Goal: Navigation & Orientation: Find specific page/section

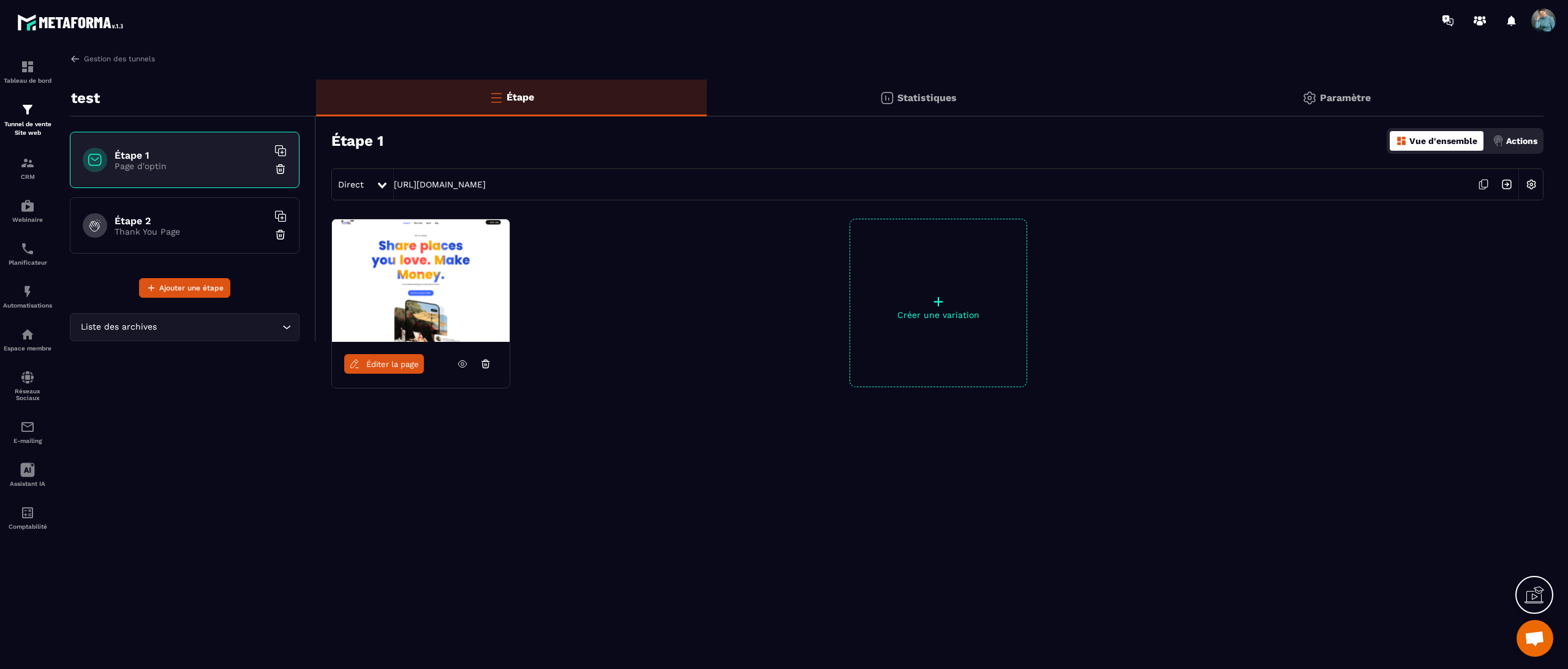
click at [173, 242] on div "Étape 2 Thank You Page" at bounding box center [185, 226] width 230 height 57
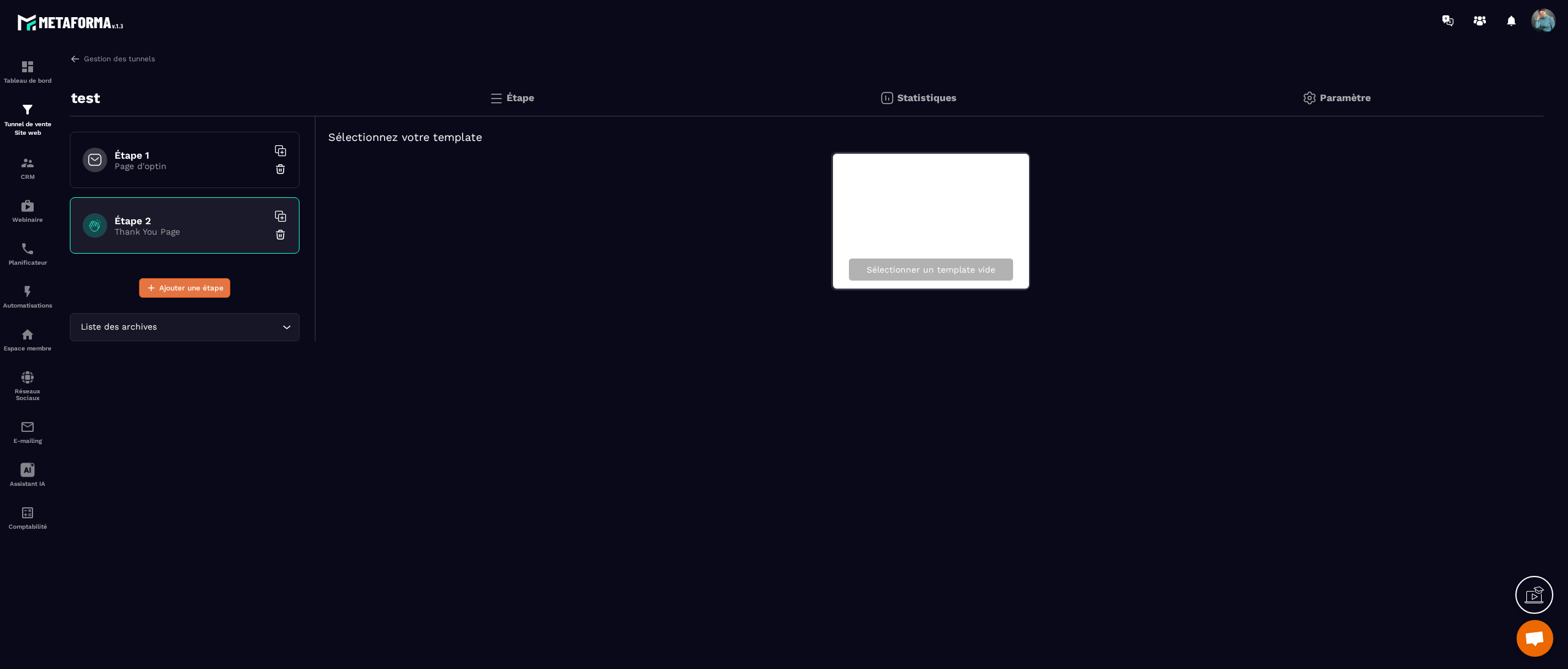
click at [205, 286] on span "Ajouter une étape" at bounding box center [191, 288] width 65 height 13
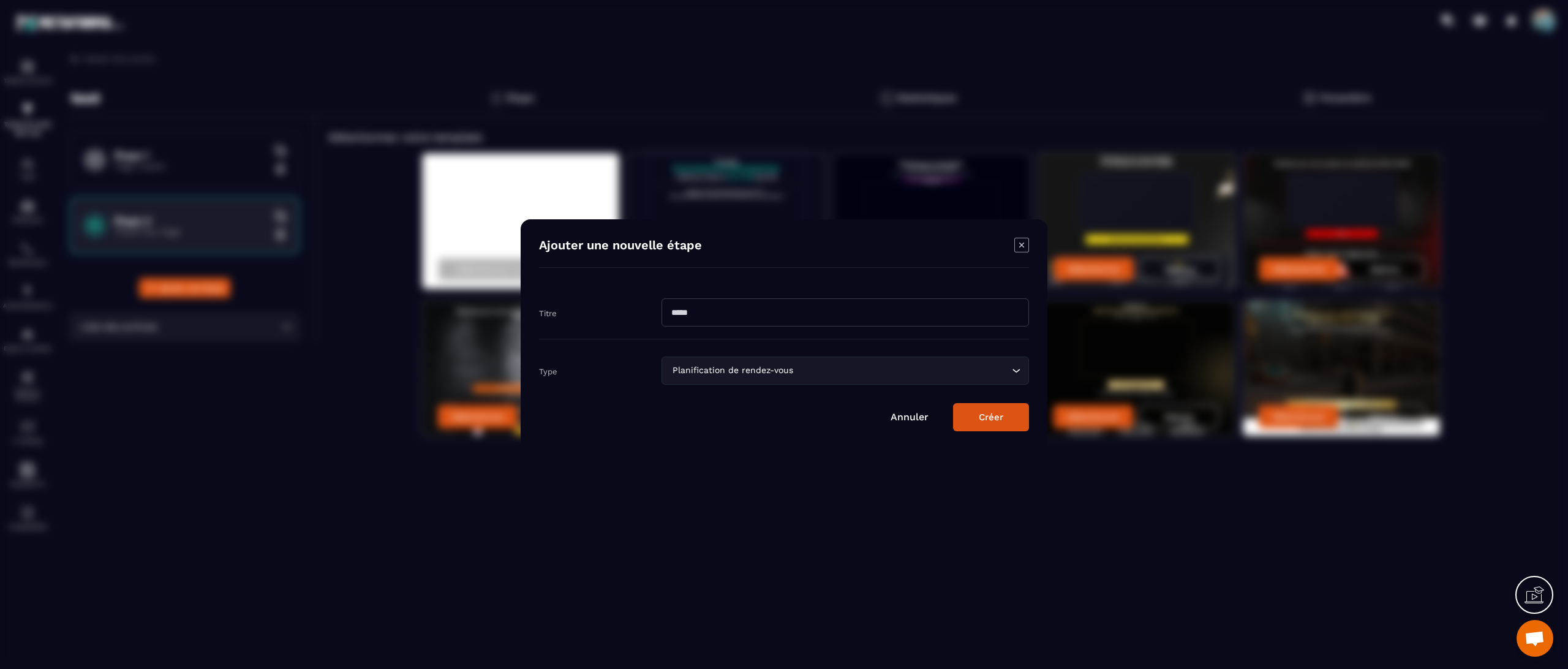
click at [1018, 251] on icon "Modal window" at bounding box center [1021, 245] width 15 height 15
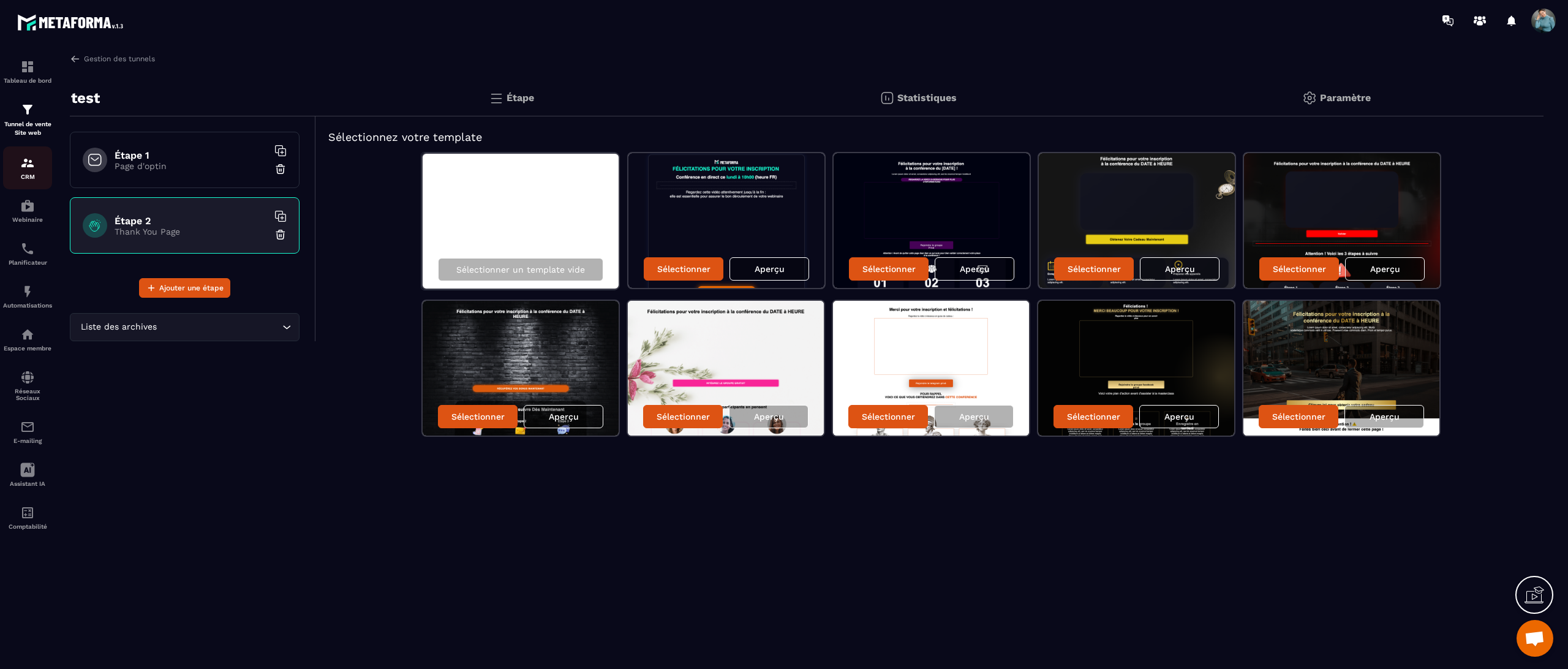
click at [32, 163] on img at bounding box center [28, 163] width 15 height 15
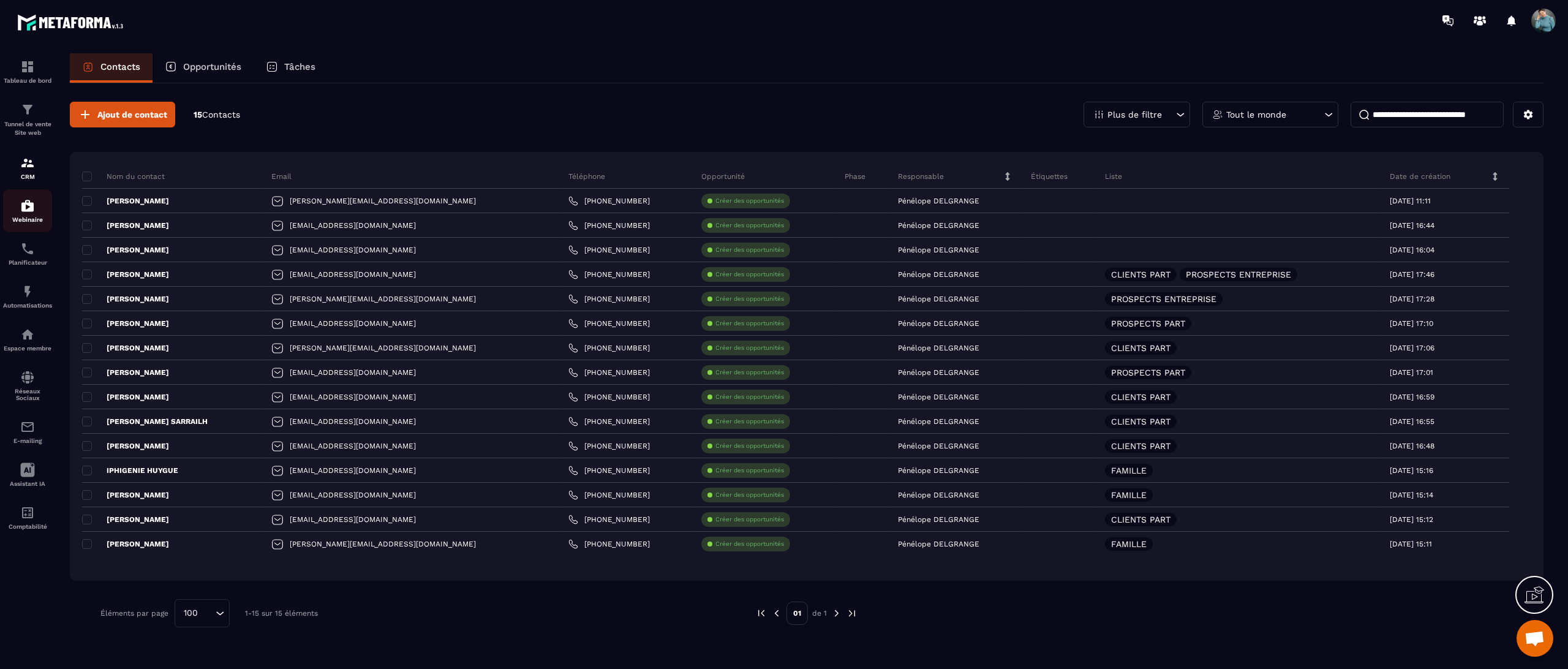
click at [35, 209] on img at bounding box center [28, 205] width 15 height 15
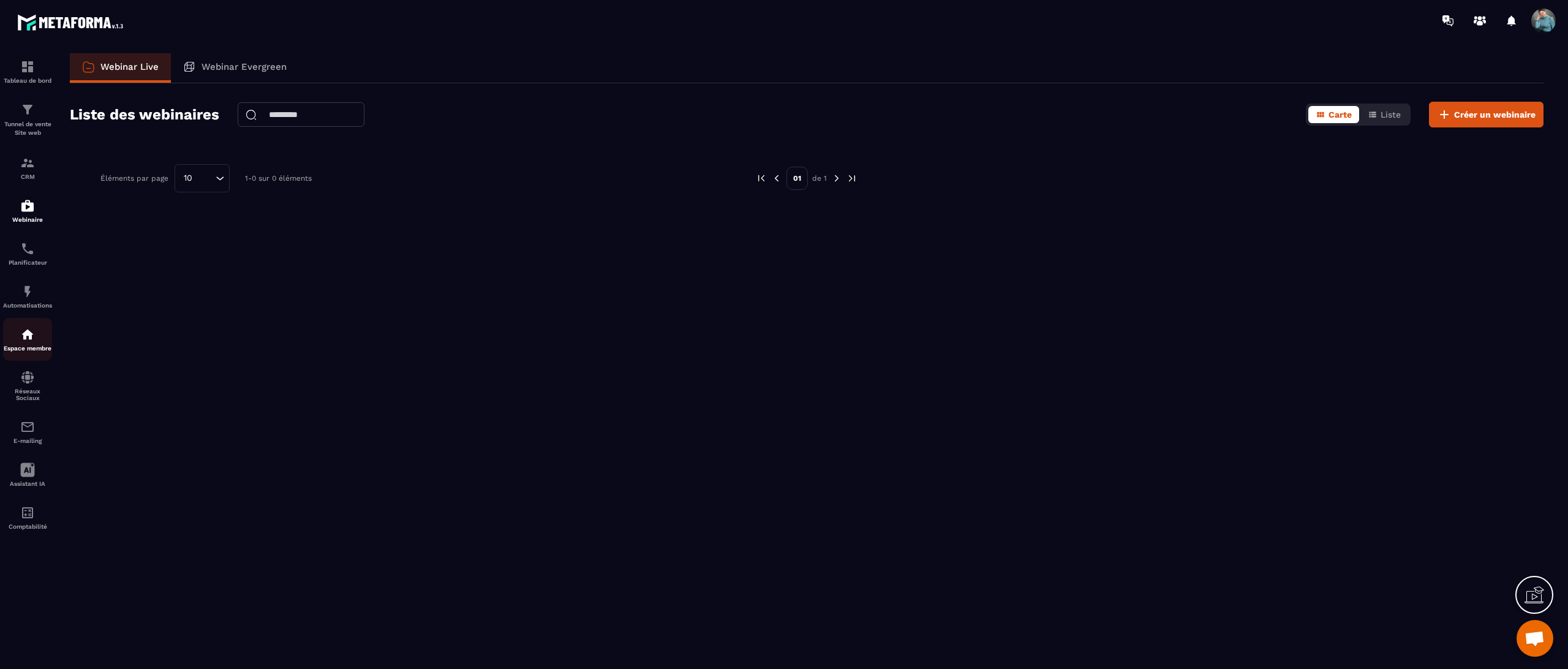
click at [38, 335] on div "Espace membre" at bounding box center [28, 339] width 49 height 24
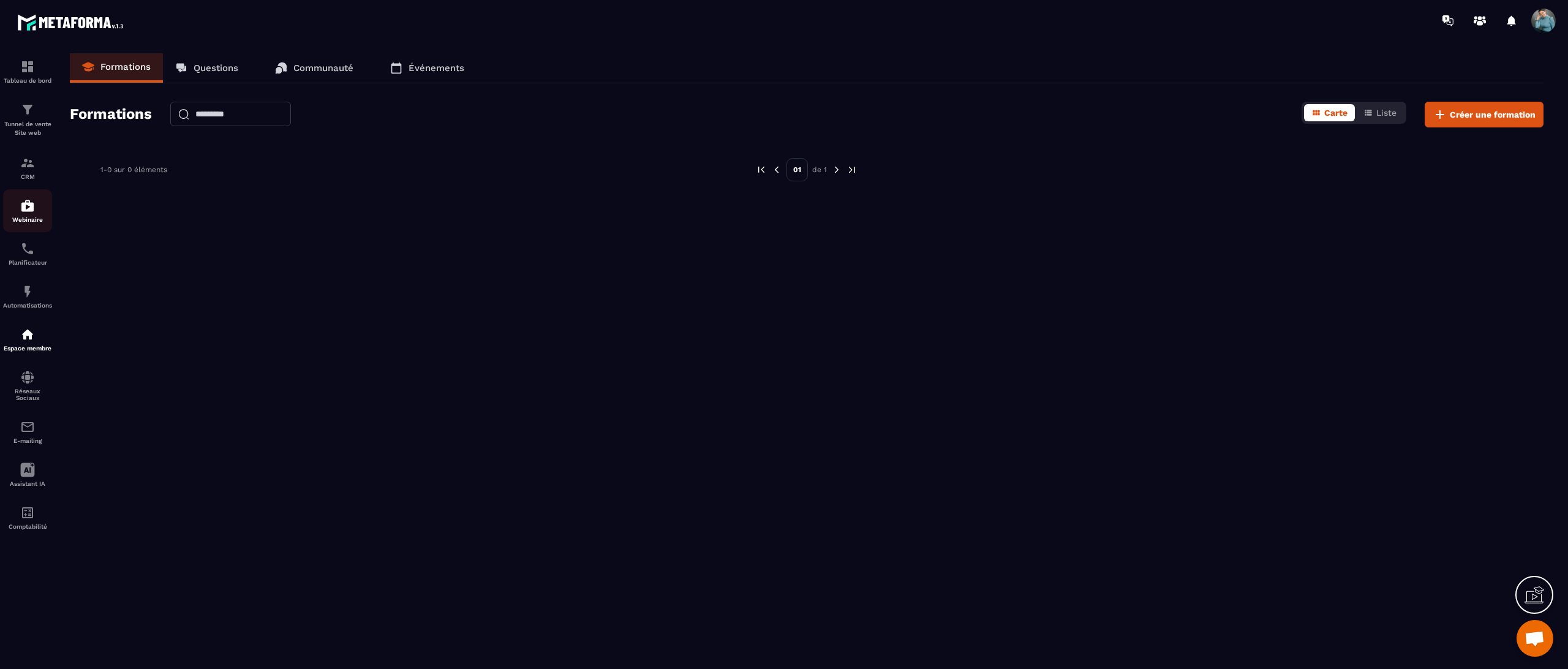
click at [23, 220] on p "Webinaire" at bounding box center [28, 220] width 49 height 7
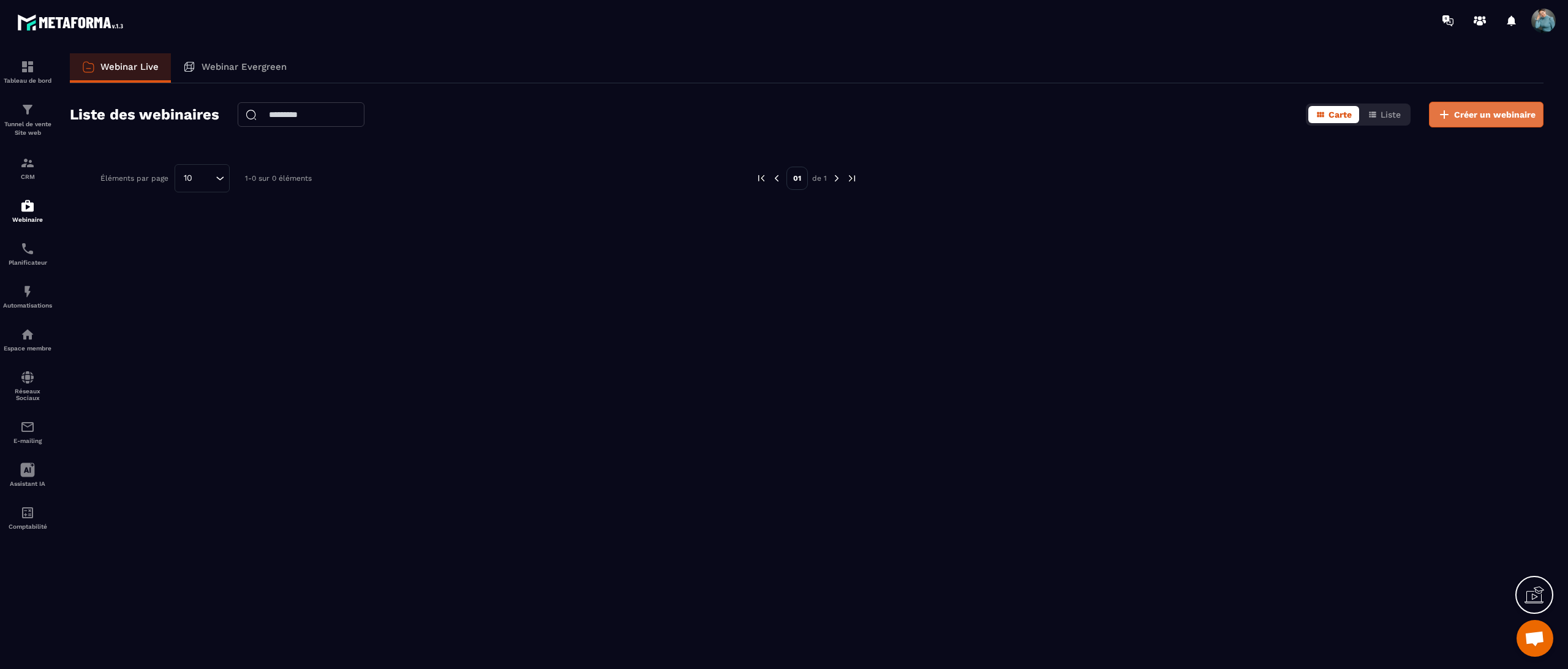
click at [1515, 114] on span "Créer un webinaire" at bounding box center [1495, 115] width 82 height 13
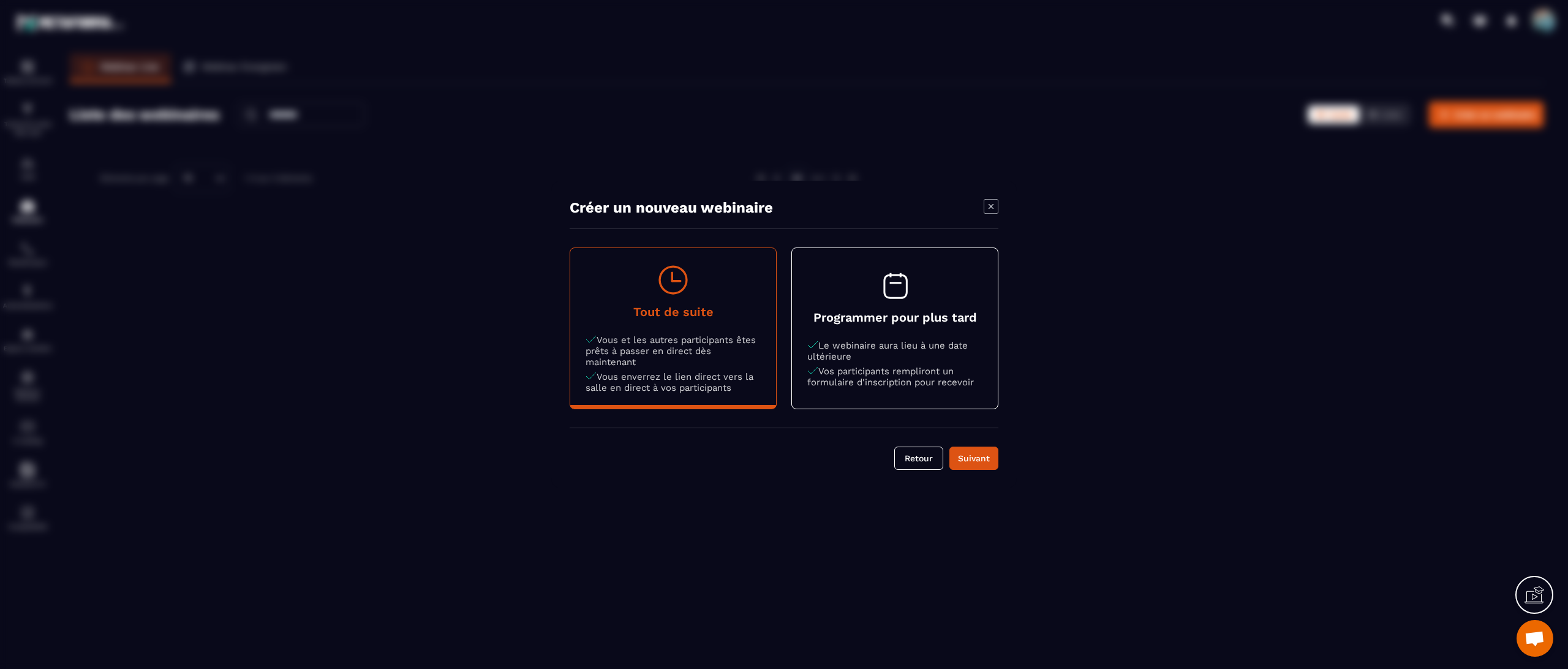
click at [244, 335] on div "Modal window" at bounding box center [784, 334] width 1568 height 669
click at [923, 453] on button "Retour" at bounding box center [919, 459] width 49 height 24
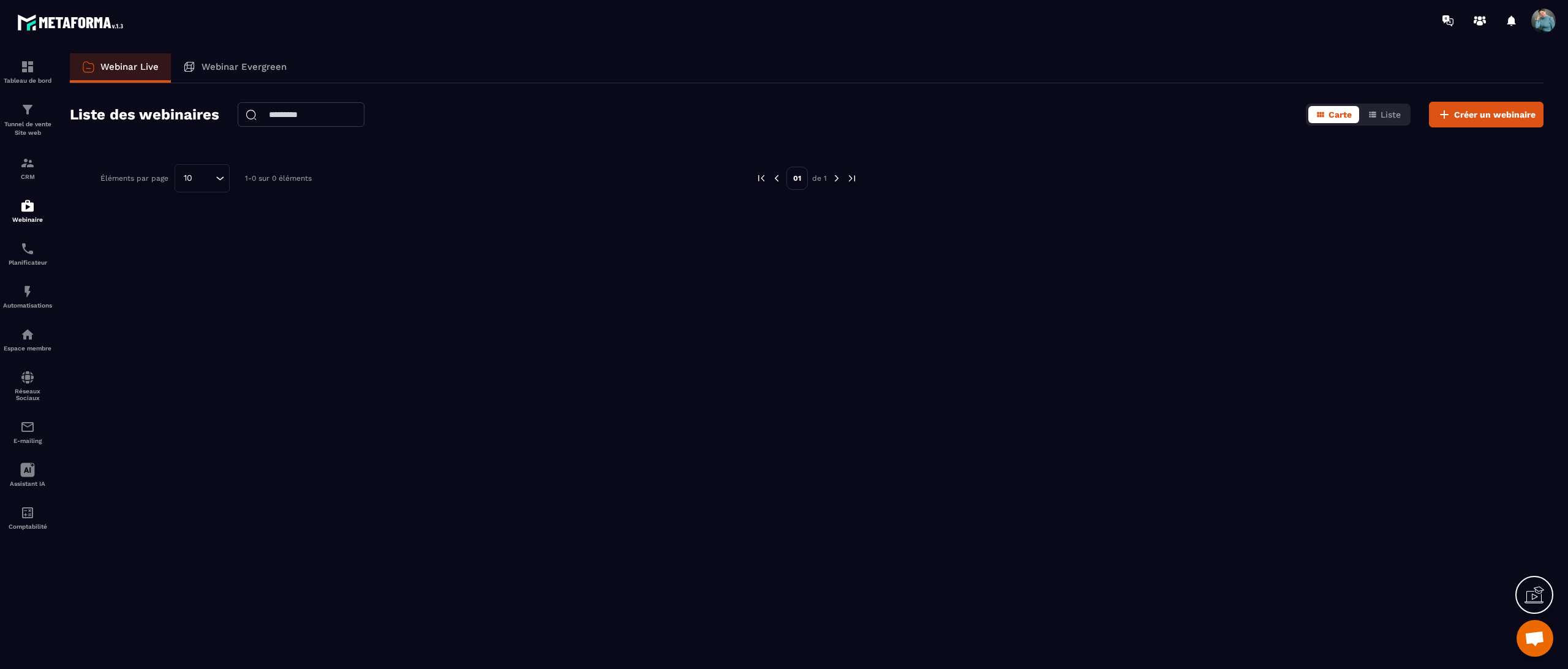
click at [1537, 20] on span at bounding box center [1544, 20] width 24 height 24
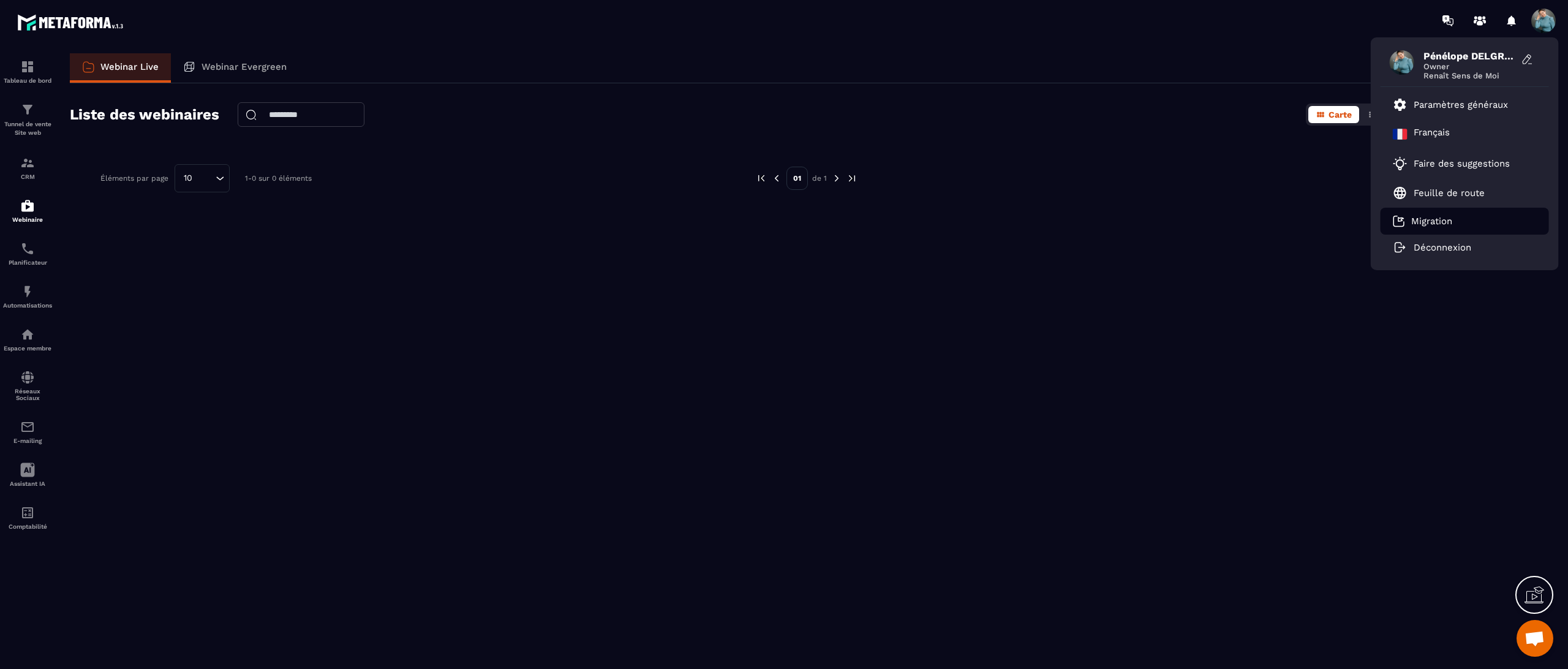
click at [1512, 223] on li "Migration" at bounding box center [1465, 221] width 168 height 27
click at [1459, 223] on li "Migration" at bounding box center [1465, 221] width 168 height 27
click at [1415, 218] on p "Migration" at bounding box center [1432, 221] width 41 height 11
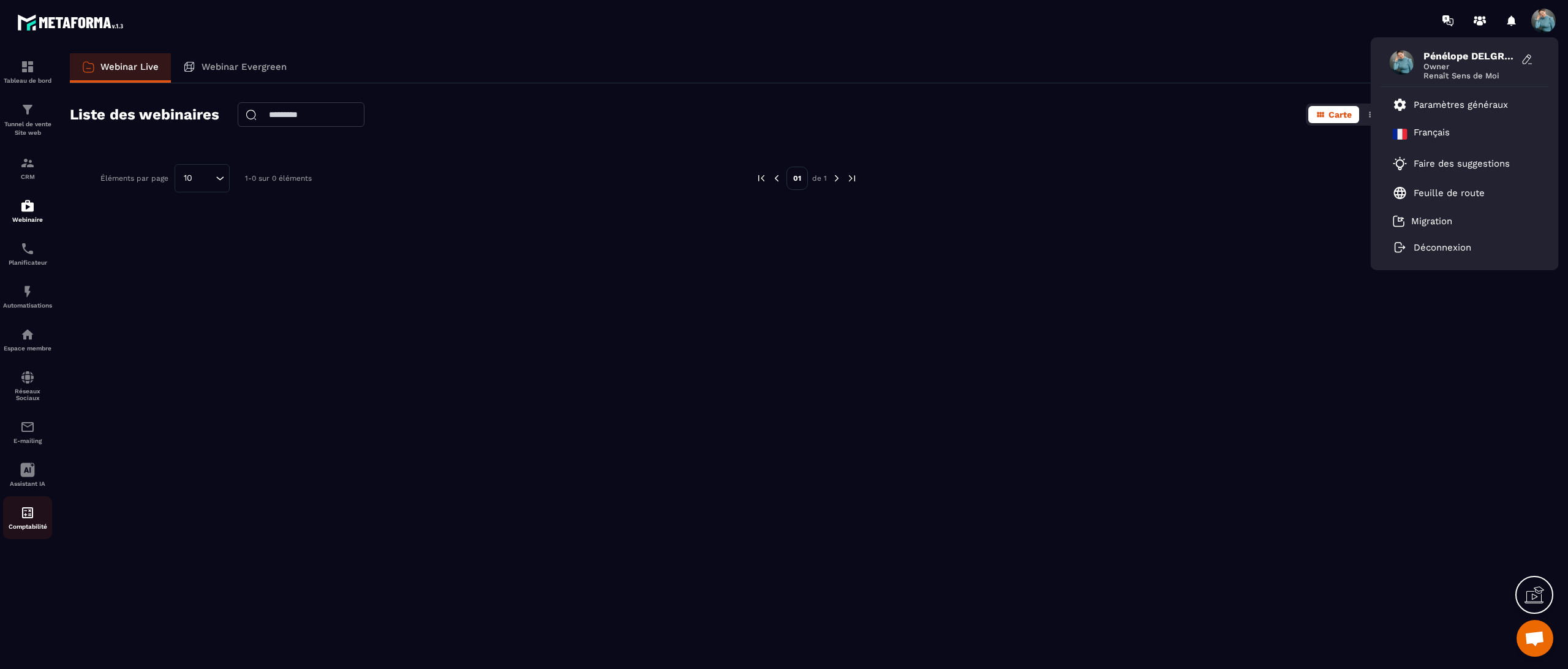
click at [32, 520] on img at bounding box center [28, 512] width 15 height 15
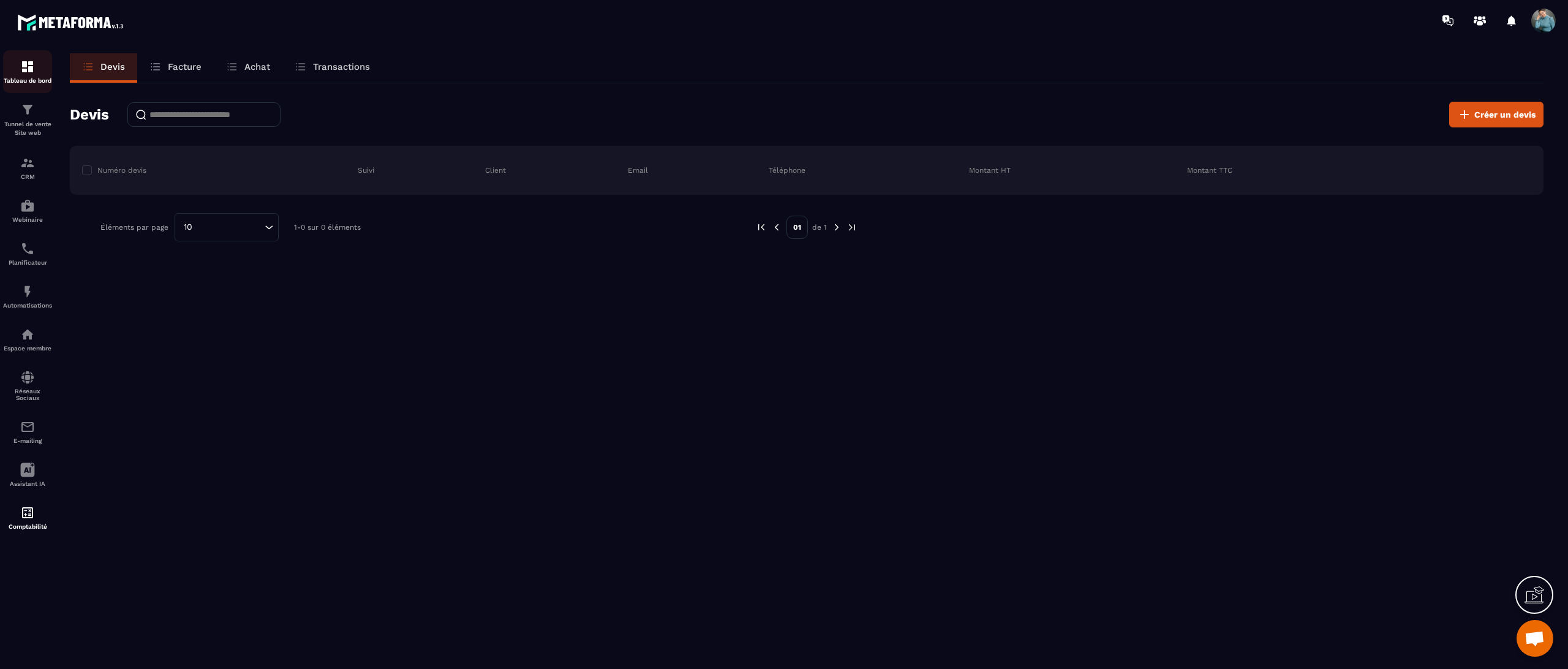
click at [32, 60] on img at bounding box center [28, 67] width 15 height 15
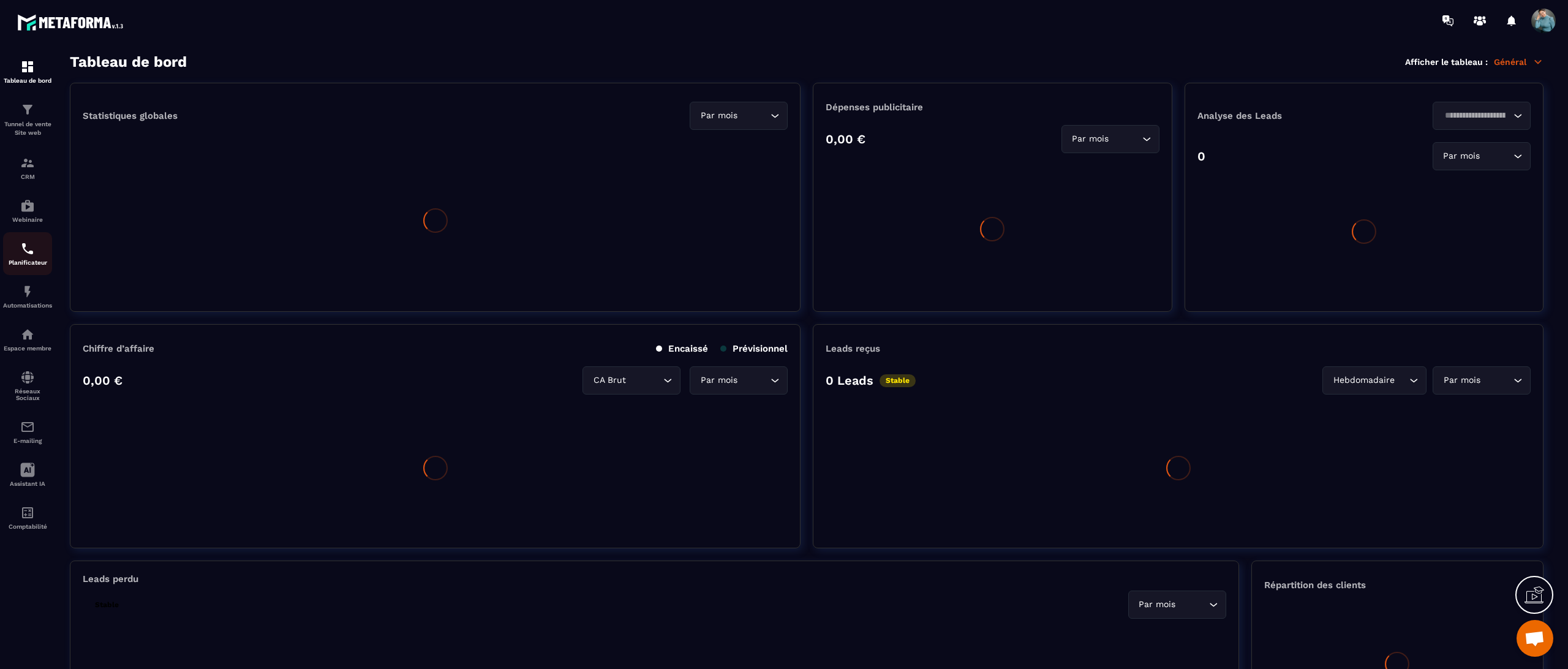
click at [13, 270] on link "Planificateur" at bounding box center [28, 253] width 49 height 43
click at [33, 259] on div "Planificateur" at bounding box center [28, 253] width 49 height 24
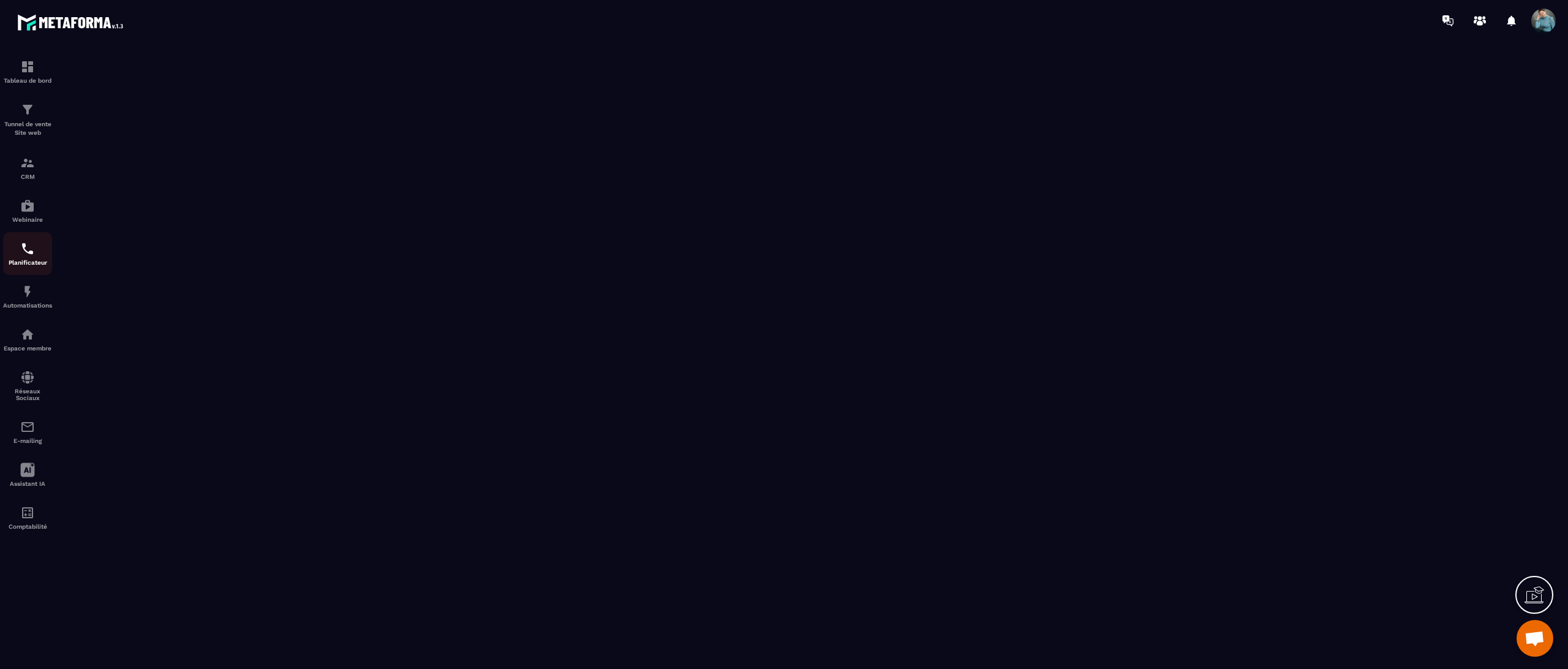
click at [23, 256] on img at bounding box center [28, 249] width 15 height 15
click at [22, 213] on img at bounding box center [28, 205] width 15 height 15
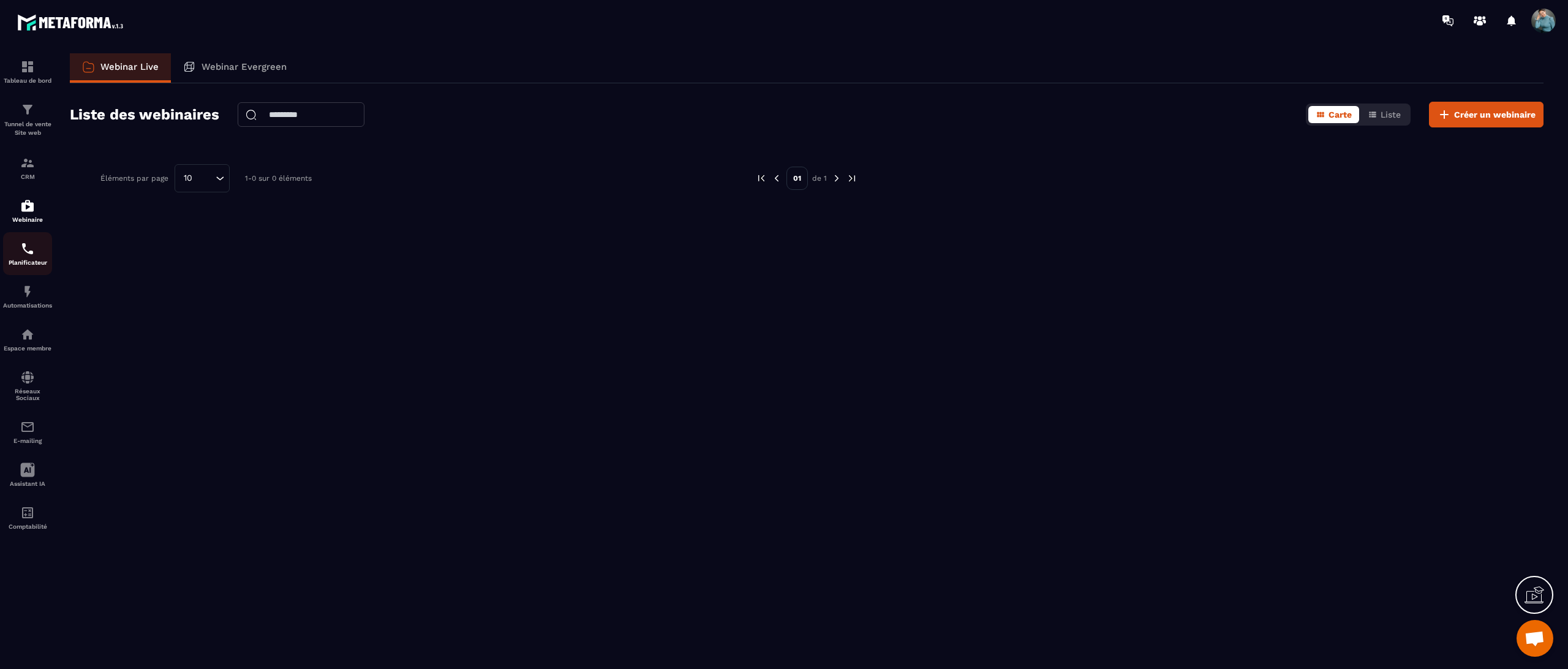
click at [29, 256] on img at bounding box center [28, 249] width 15 height 15
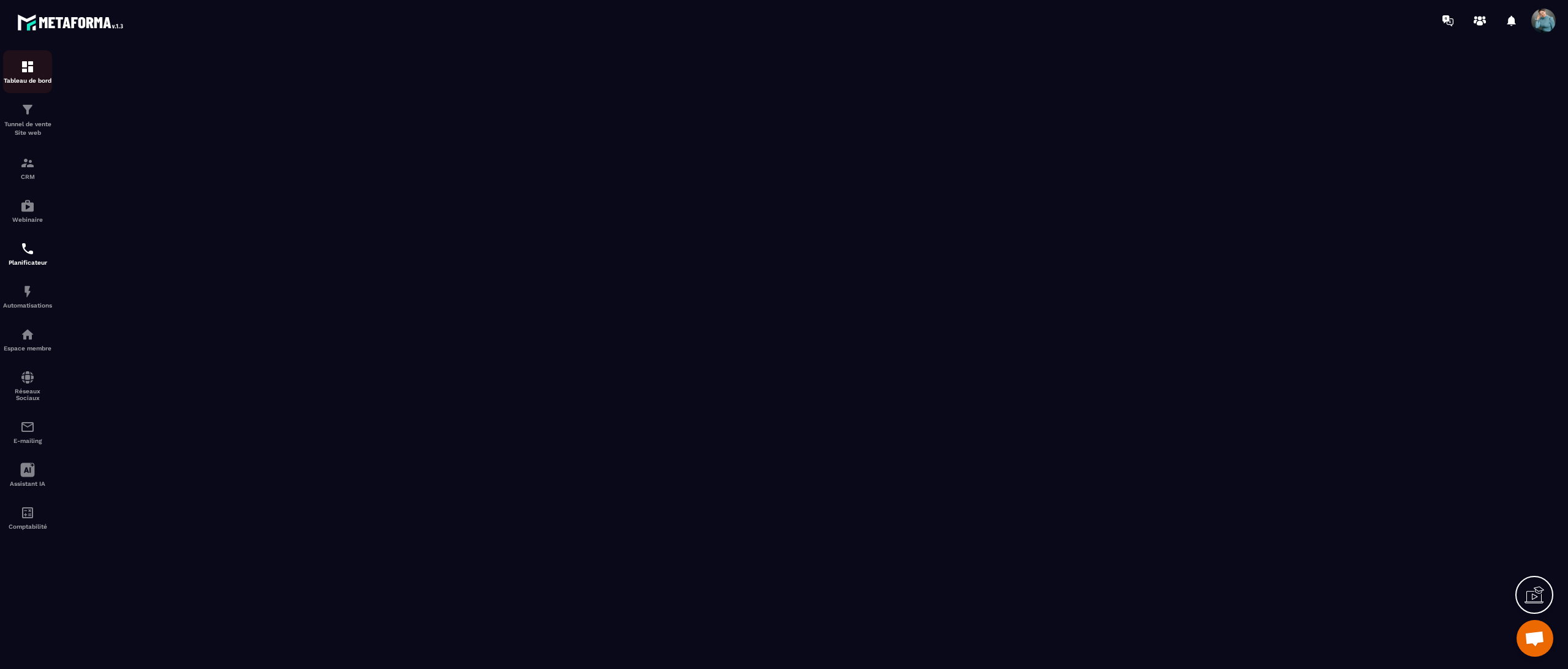
click at [15, 77] on p "Tableau de bord" at bounding box center [28, 80] width 49 height 7
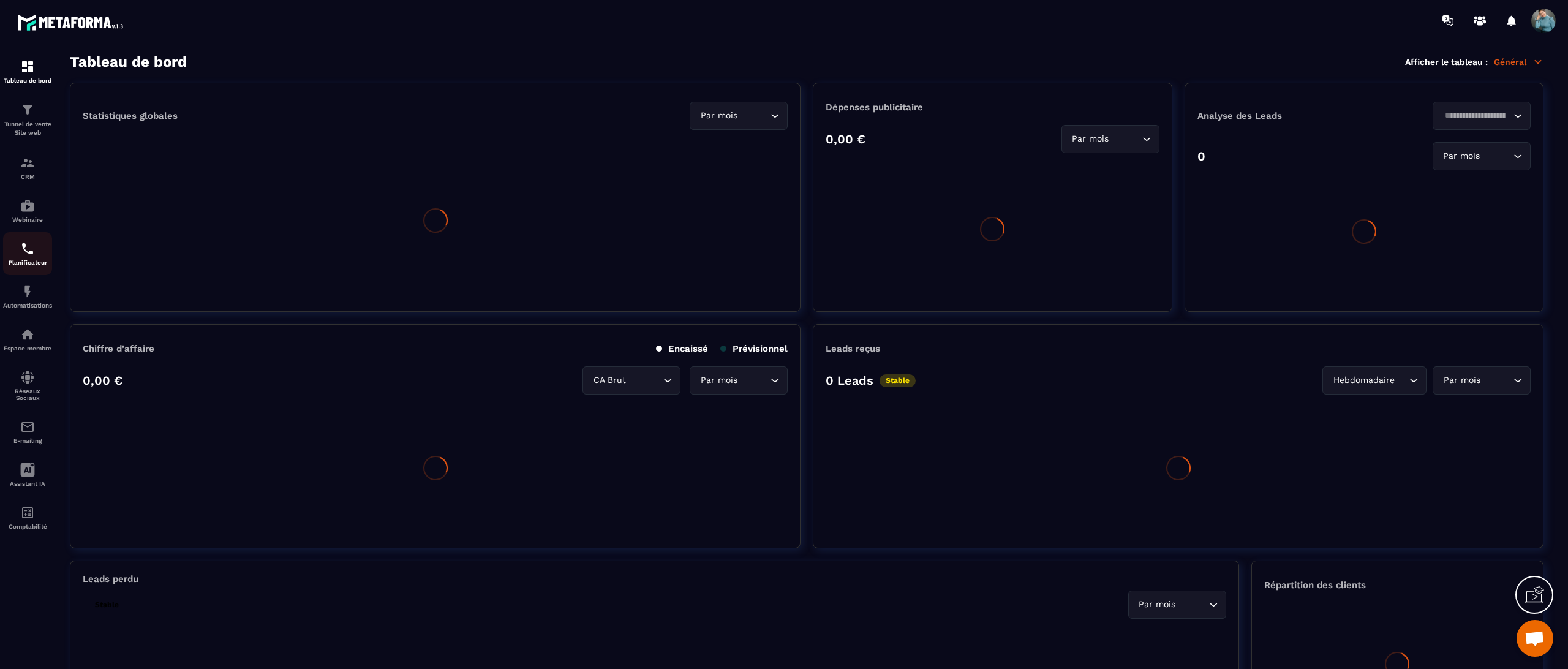
click at [35, 256] on img at bounding box center [28, 249] width 15 height 15
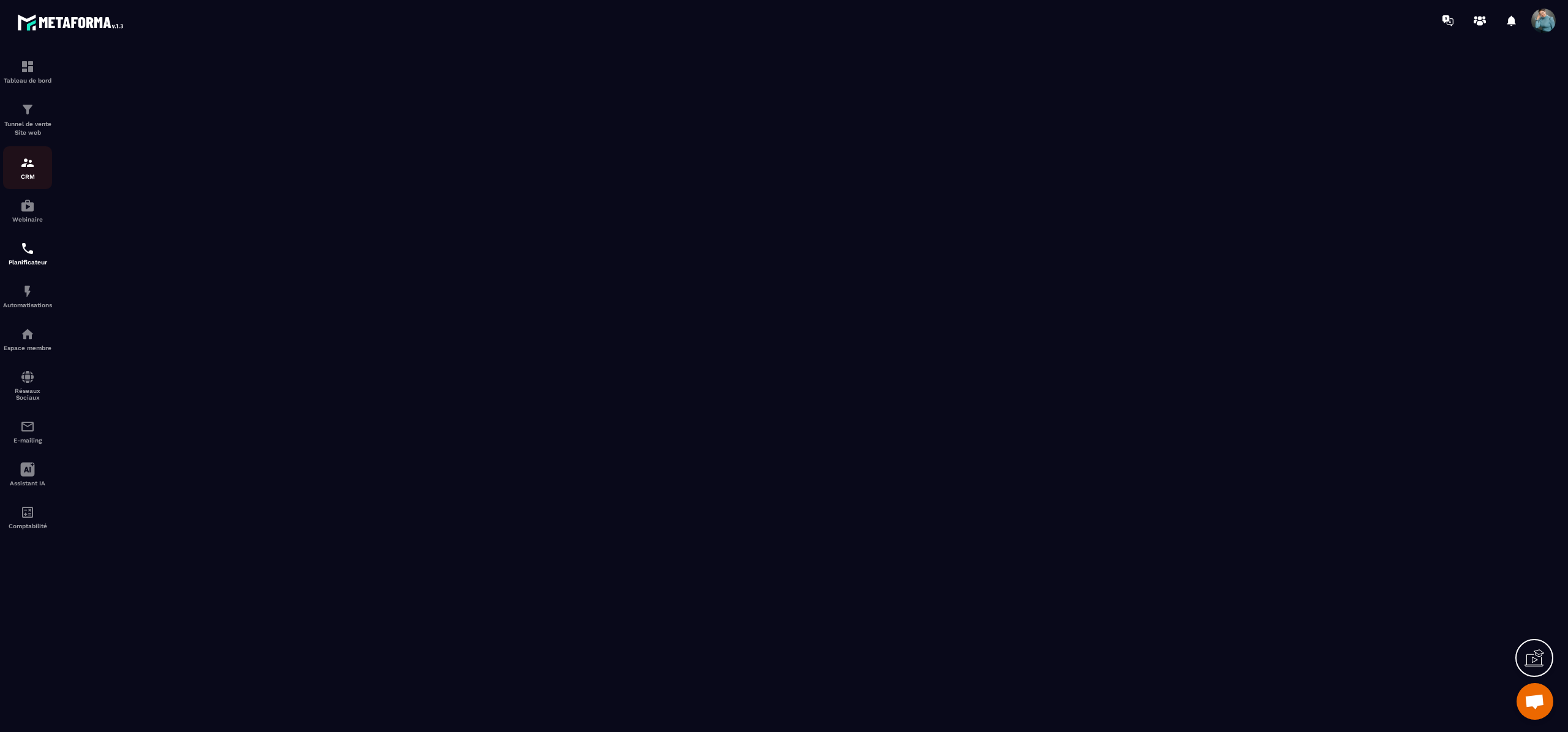
click at [32, 175] on p "CRM" at bounding box center [28, 176] width 49 height 7
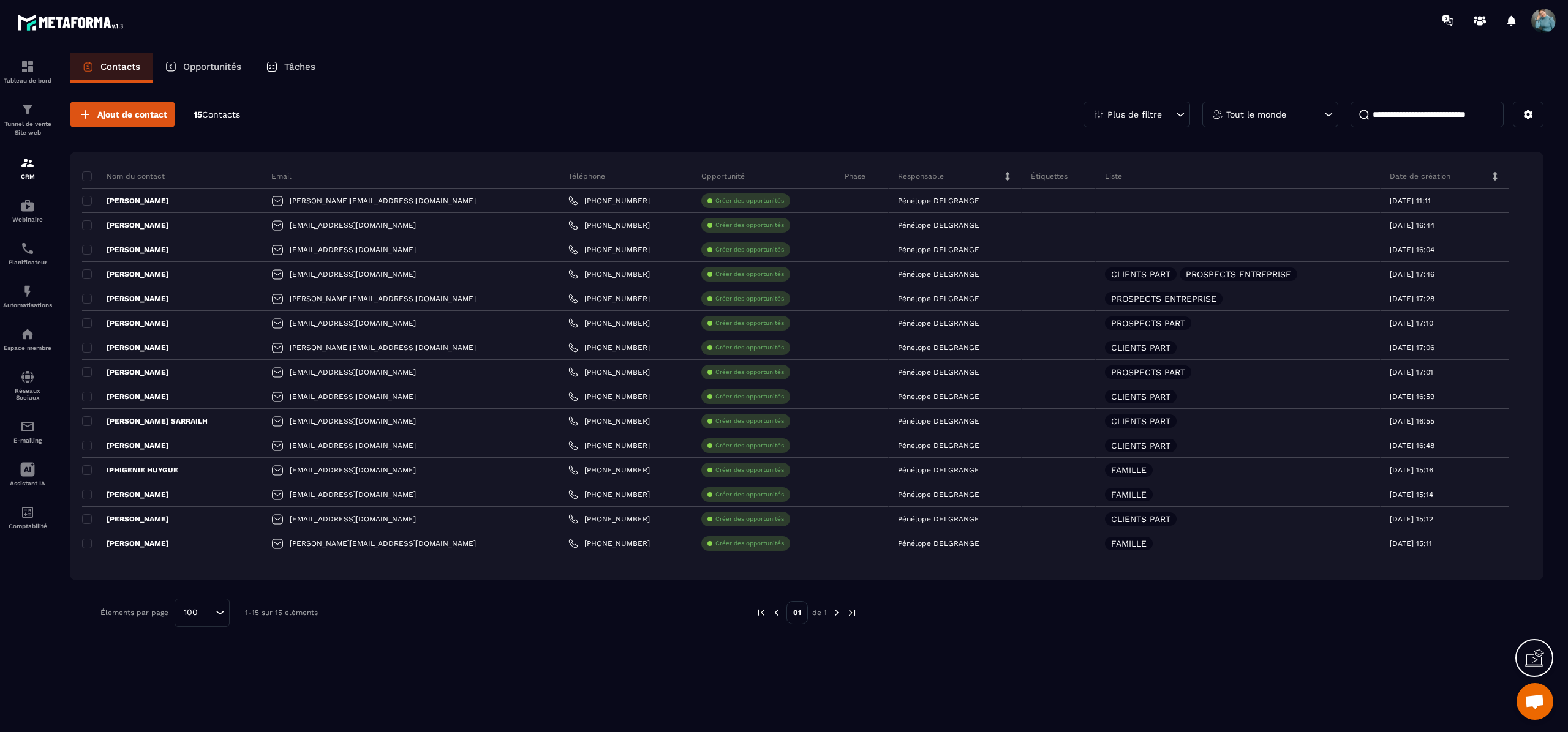
click at [212, 117] on span "Contacts" at bounding box center [221, 114] width 38 height 9
click at [1186, 115] on div "Plus de filtre" at bounding box center [1136, 114] width 106 height 26
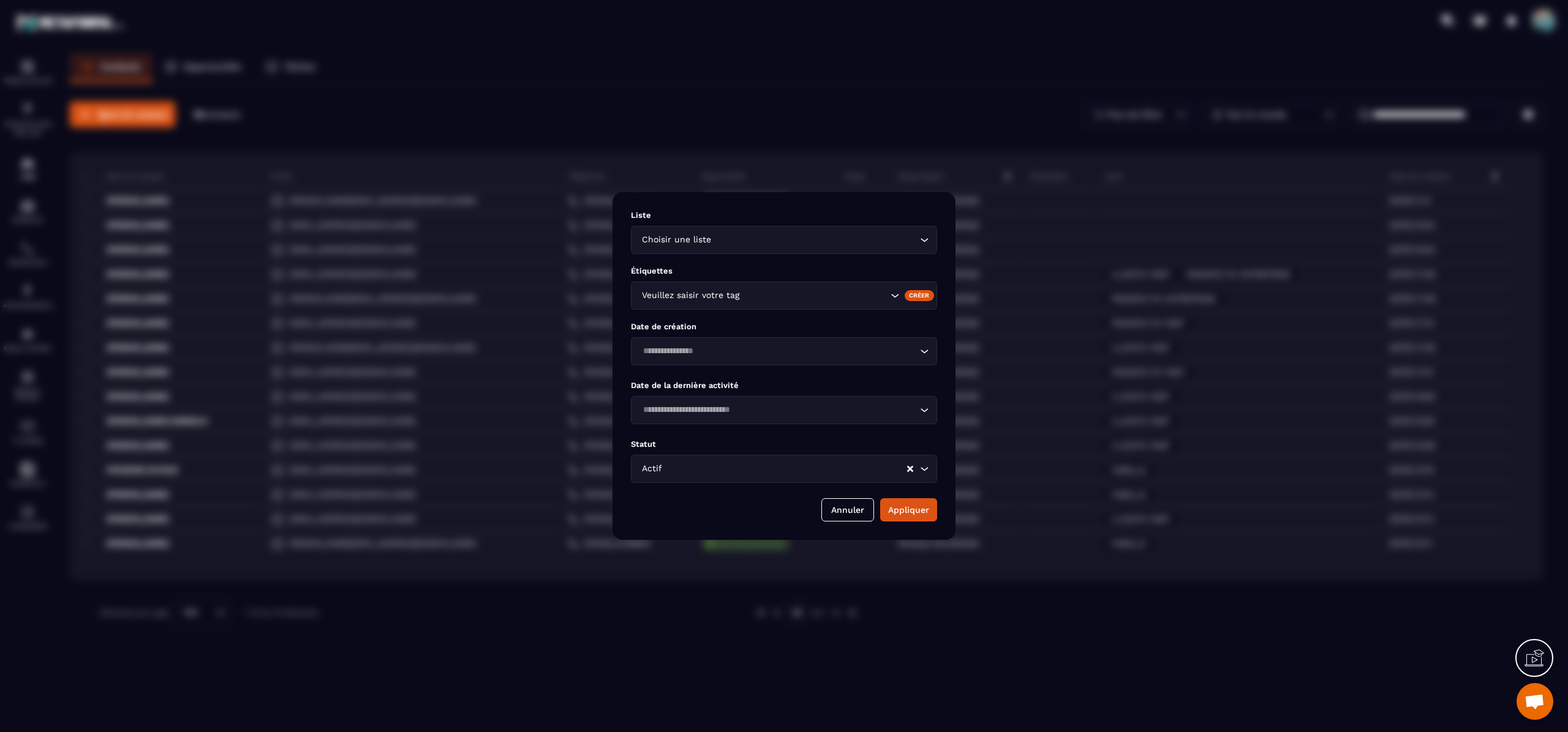
click at [936, 87] on div "Modal window" at bounding box center [784, 366] width 1568 height 732
click at [860, 510] on button "Annuler" at bounding box center [847, 510] width 53 height 24
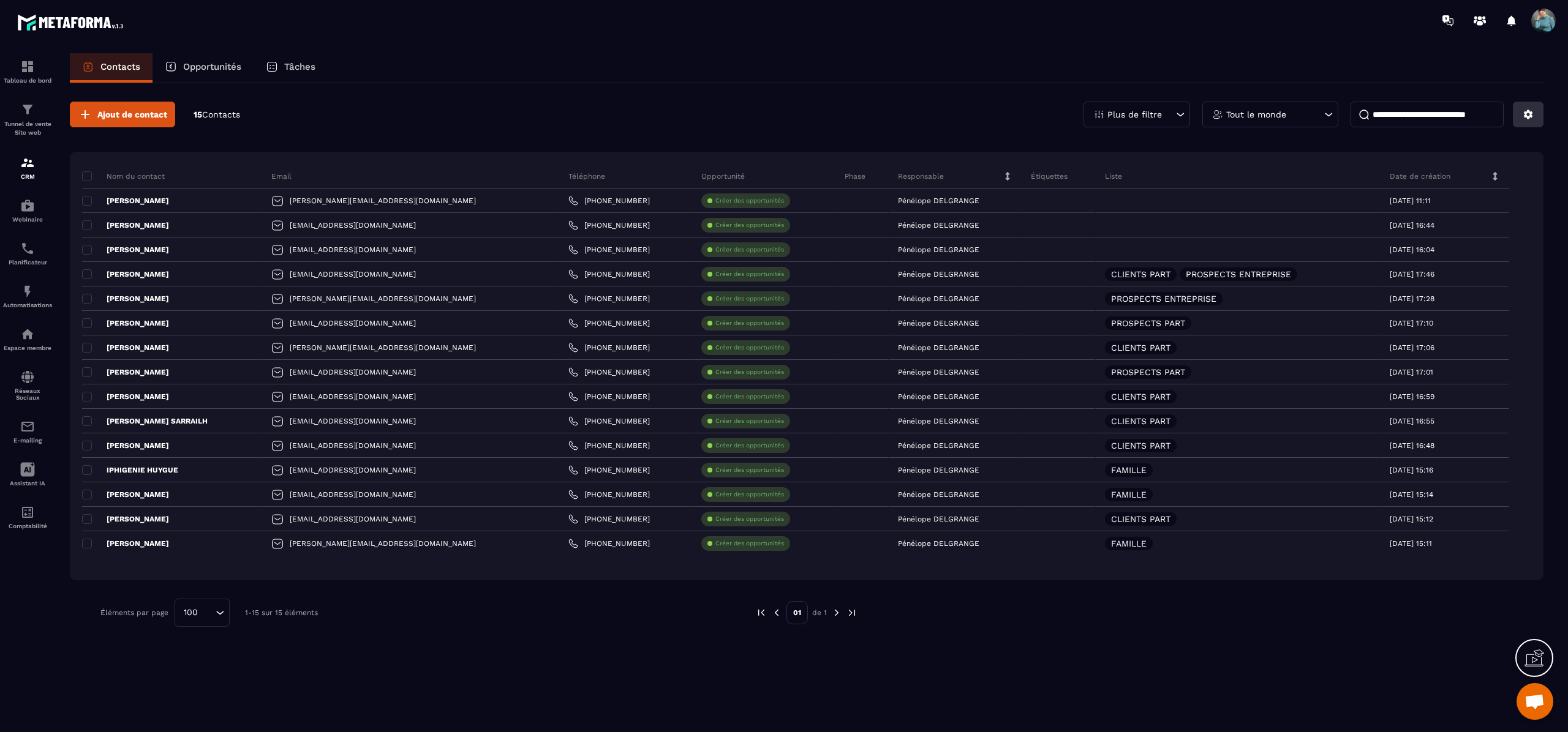
click at [1523, 127] on button at bounding box center [1528, 114] width 31 height 26
click at [1280, 159] on div "Nom du contact Email Téléphone Opportunité Phase Responsable Étiquettes Liste D…" at bounding box center [806, 366] width 1474 height 429
click at [1498, 178] on icon at bounding box center [1495, 176] width 9 height 9
click at [28, 79] on p "Tableau de bord" at bounding box center [28, 80] width 49 height 7
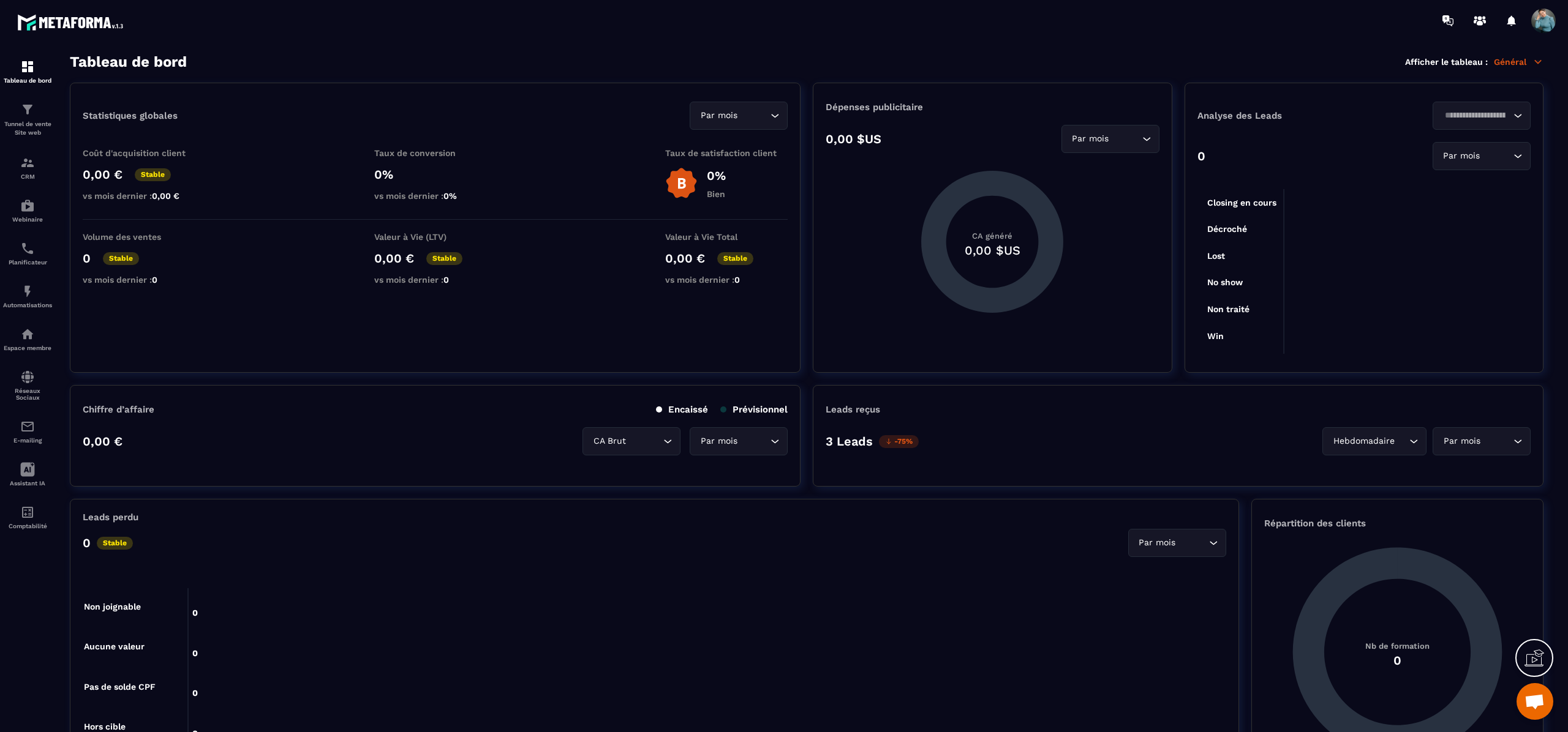
click at [1544, 28] on span at bounding box center [1544, 20] width 24 height 24
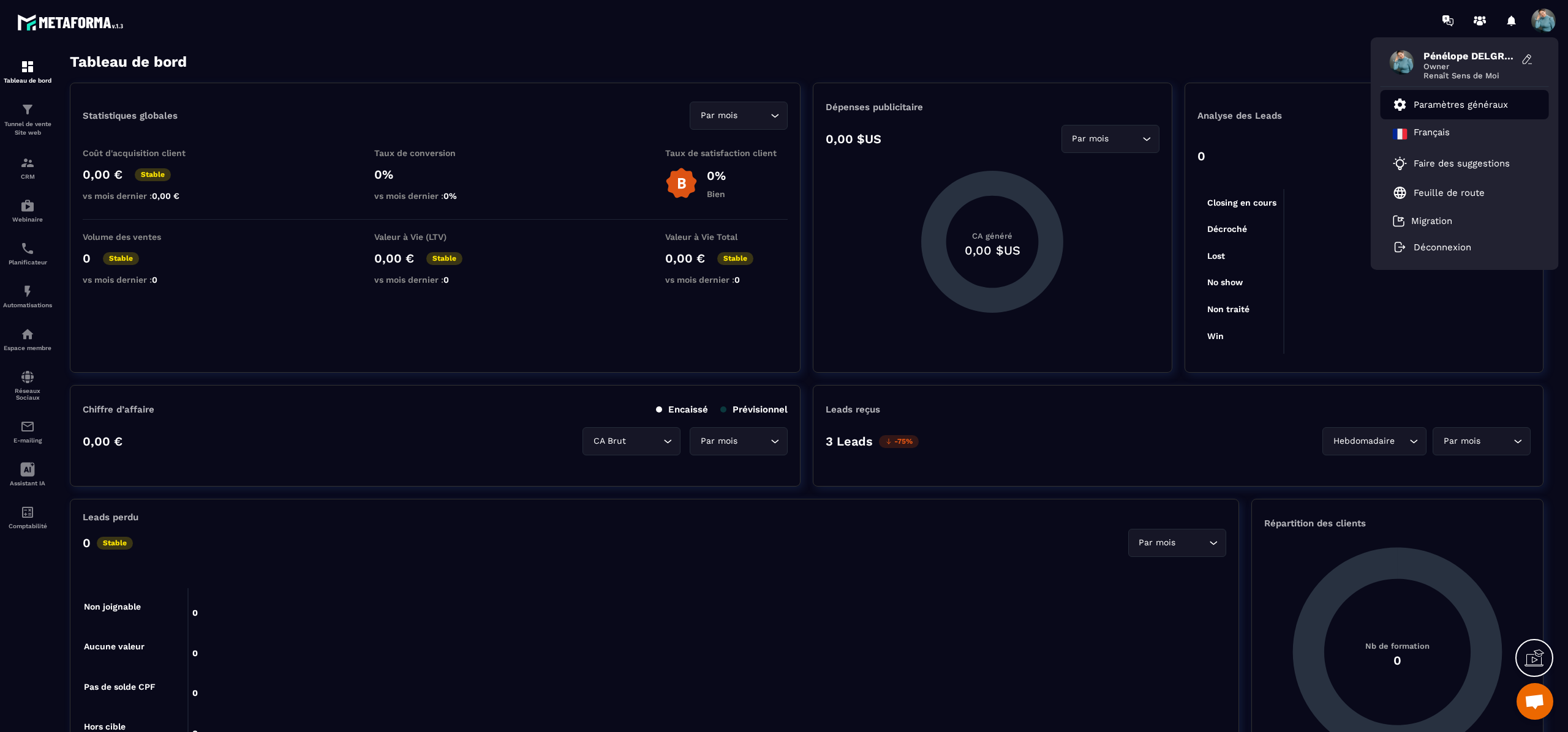
click at [1471, 105] on p "Paramètres généraux" at bounding box center [1461, 105] width 94 height 11
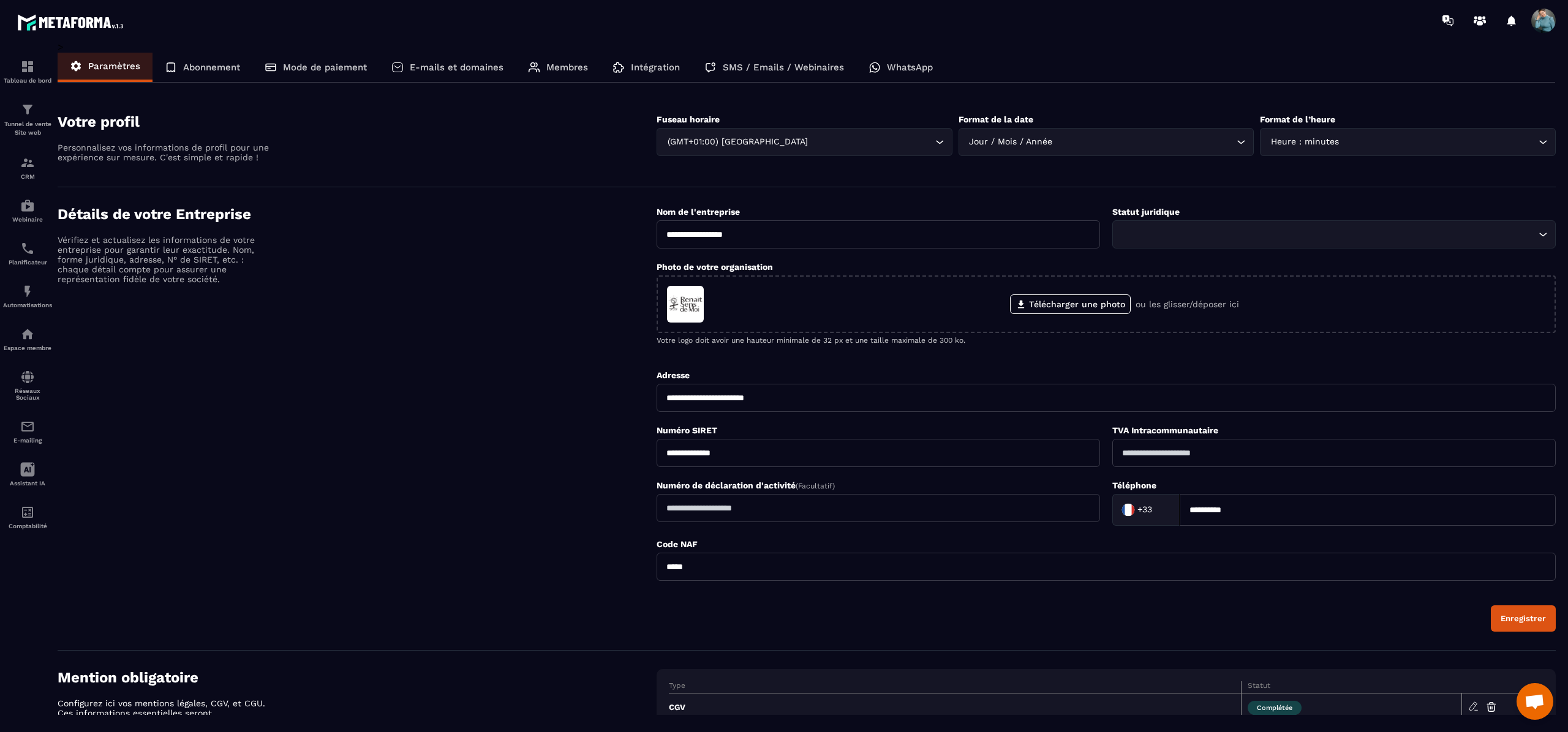
click at [774, 65] on p "SMS / Emails / Webinaires" at bounding box center [784, 68] width 121 height 11
